Goal: Task Accomplishment & Management: Complete application form

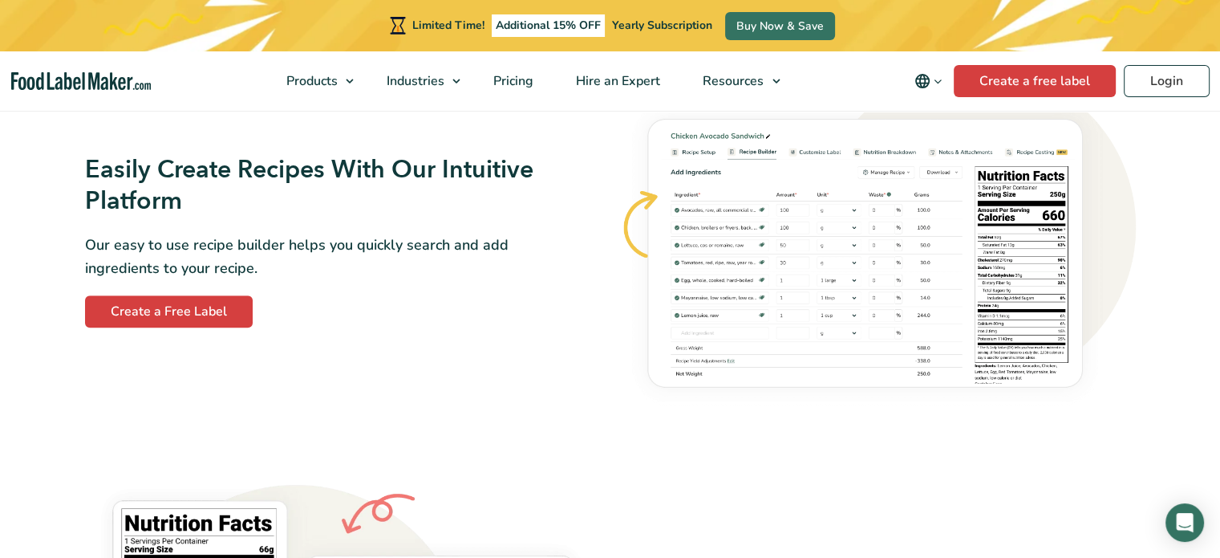
scroll to position [955, 0]
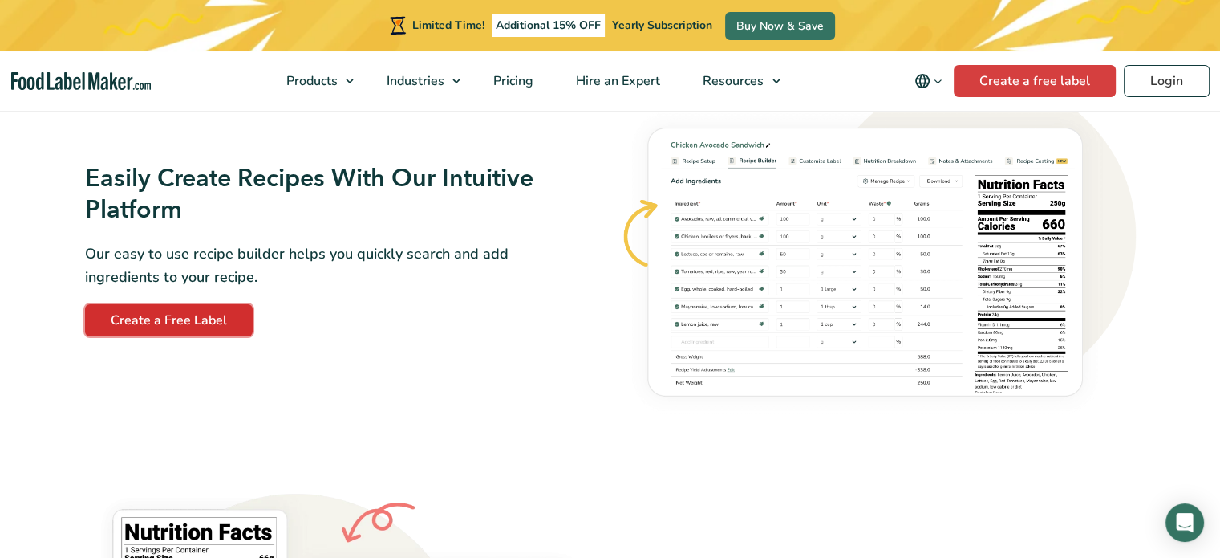
click at [177, 322] on link "Create a Free Label" at bounding box center [169, 320] width 168 height 32
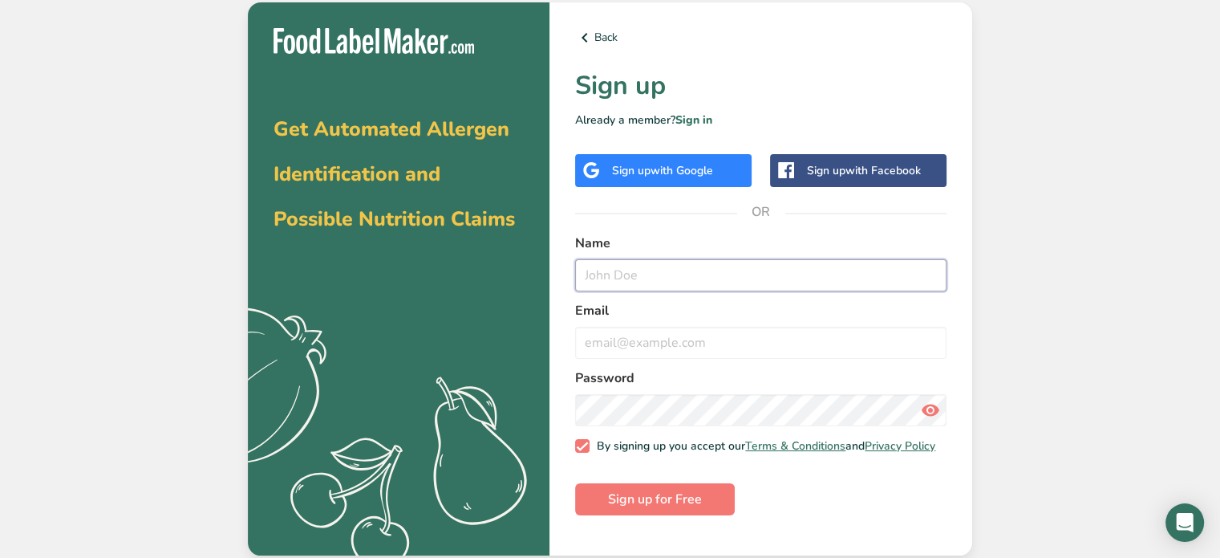
click at [672, 267] on input "text" at bounding box center [761, 275] width 372 height 32
type input "[PERSON_NAME]"
click at [677, 327] on input "email" at bounding box center [761, 343] width 372 height 32
type input "pamelaktay@sbcglobal.net"
click at [933, 408] on icon at bounding box center [930, 410] width 19 height 29
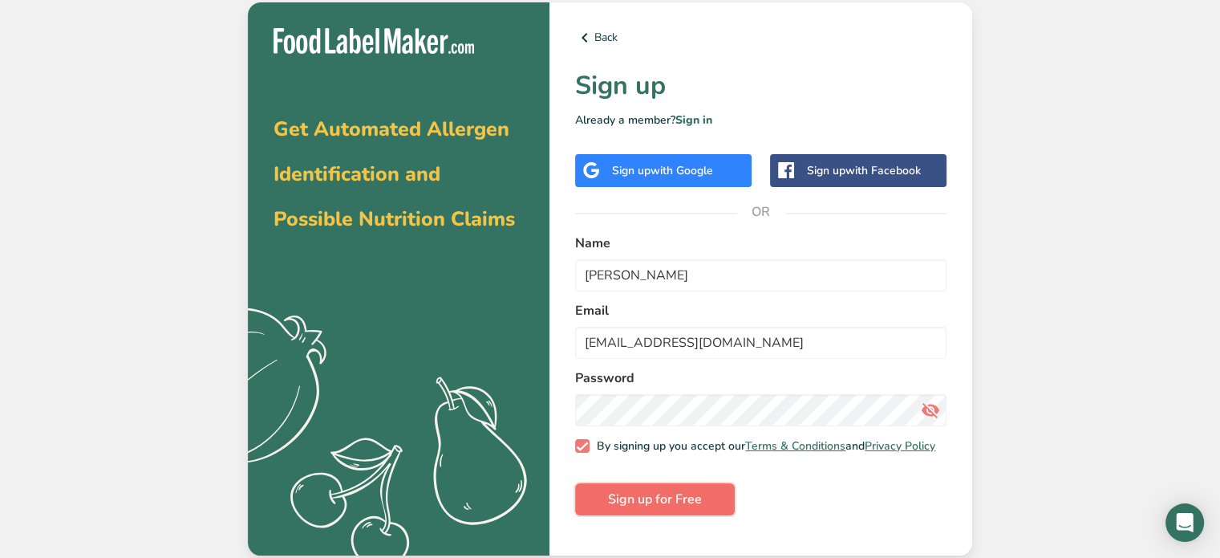
click at [677, 498] on span "Sign up for Free" at bounding box center [655, 498] width 94 height 19
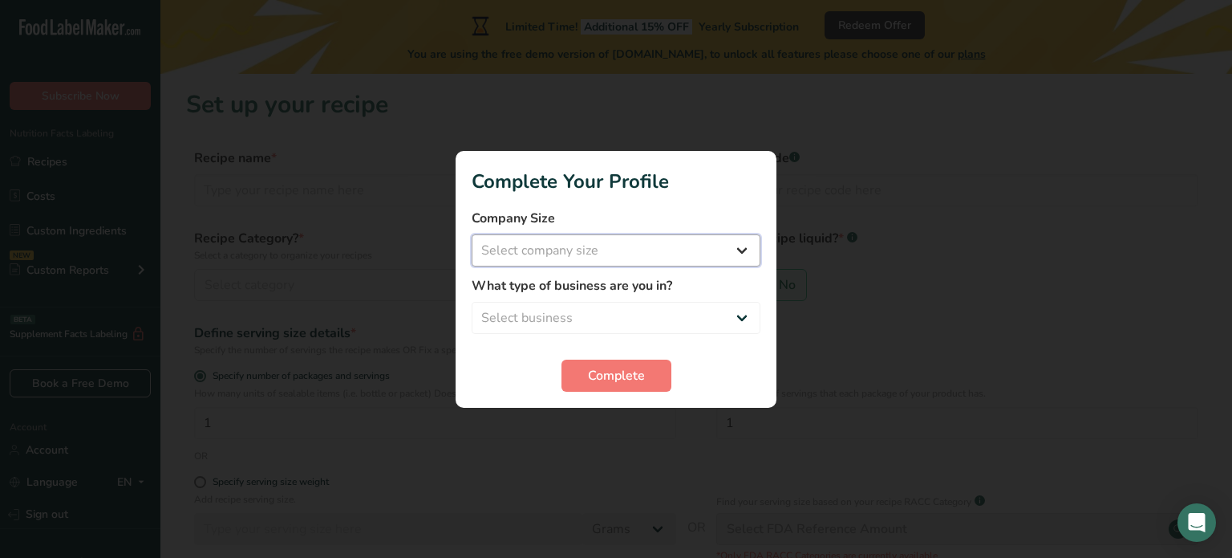
click at [653, 249] on select "Select company size Fewer than 10 Employees 10 to 50 Employees 51 to 500 Employ…" at bounding box center [616, 250] width 289 height 32
click at [744, 248] on select "Select company size Fewer than 10 Employees 10 to 50 Employees 51 to 500 Employ…" at bounding box center [616, 250] width 289 height 32
click at [910, 414] on div at bounding box center [616, 279] width 1232 height 558
